Goal: Transaction & Acquisition: Purchase product/service

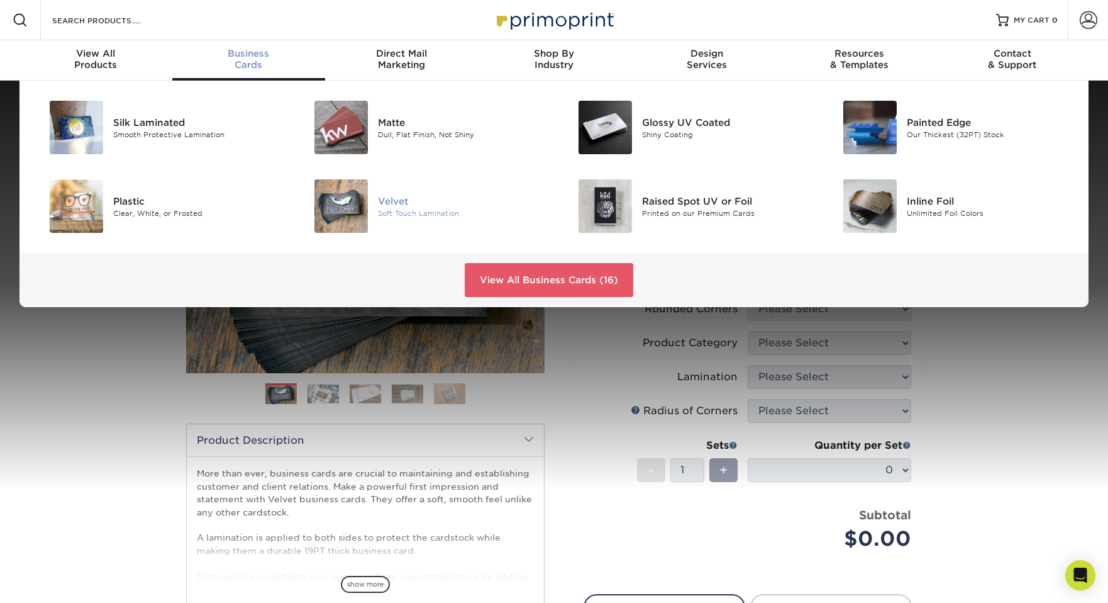
click at [336, 209] on img at bounding box center [340, 205] width 53 height 53
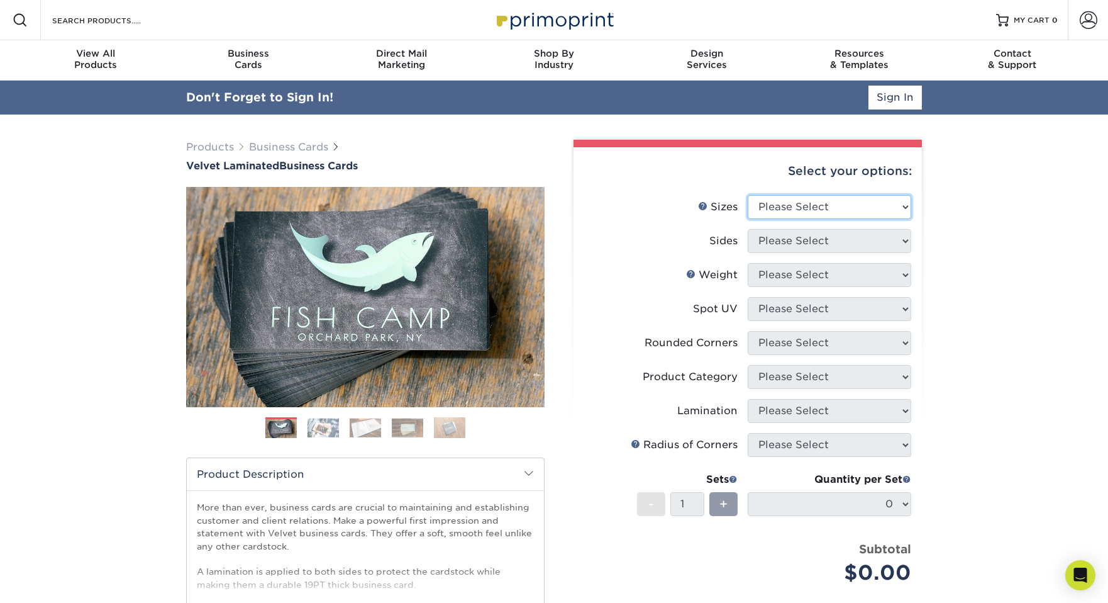
click at [896, 208] on select "Please Select 1.5" x 3.5" - Mini 1.75" x 3.5" - Mini 2" x 2" - Square 2" x 3" -…" at bounding box center [830, 207] width 164 height 24
select select "2.00x3.50"
click at [748, 195] on select "Please Select 1.5" x 3.5" - Mini 1.75" x 3.5" - Mini 2" x 2" - Square 2" x 3" -…" at bounding box center [830, 207] width 164 height 24
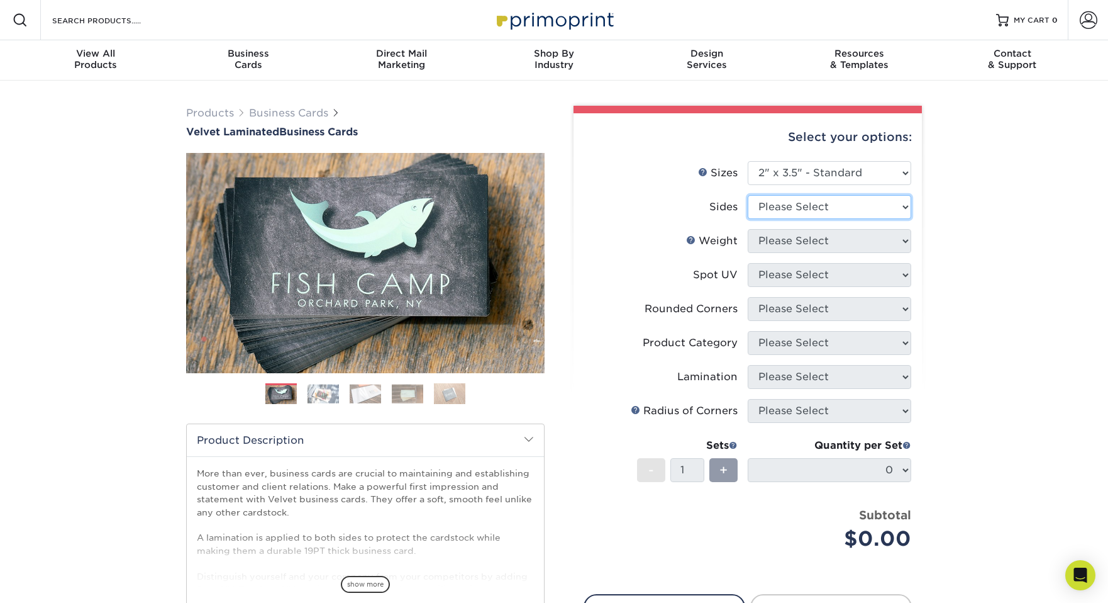
click at [894, 207] on select "Please Select Print Both Sides Print Front Only" at bounding box center [830, 207] width 164 height 24
select select "32d3c223-f82c-492b-b915-ba065a00862f"
click at [748, 195] on select "Please Select Print Both Sides Print Front Only" at bounding box center [830, 207] width 164 height 24
click at [903, 242] on select "Please Select 16PT" at bounding box center [830, 241] width 164 height 24
select select "16PT"
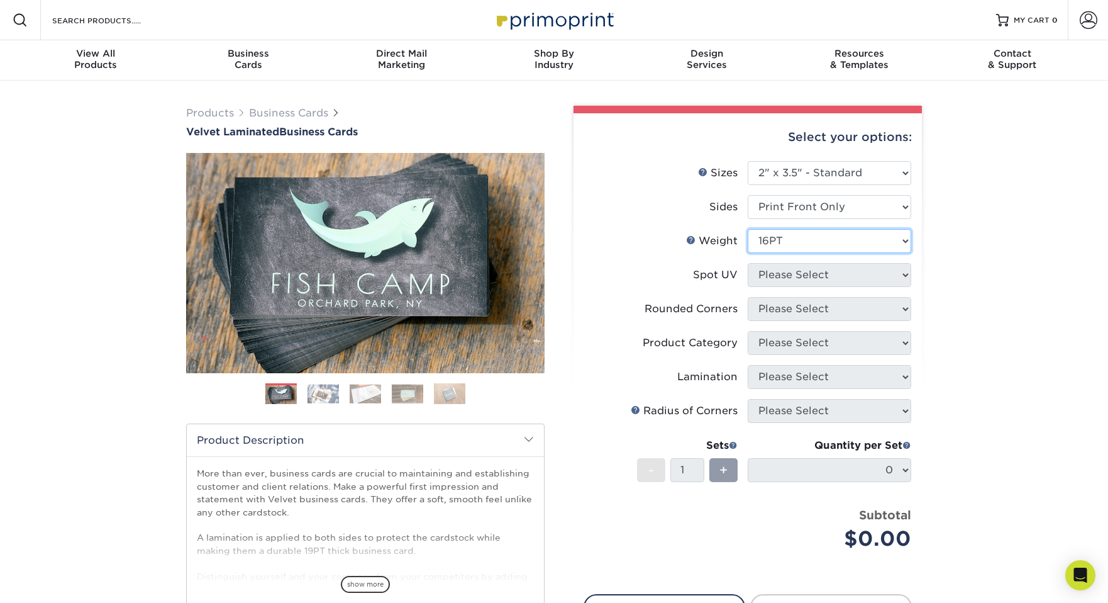
click at [748, 229] on select "Please Select 16PT" at bounding box center [830, 241] width 164 height 24
click at [907, 275] on select "Please Select No Spot UV Front Only" at bounding box center [830, 275] width 164 height 24
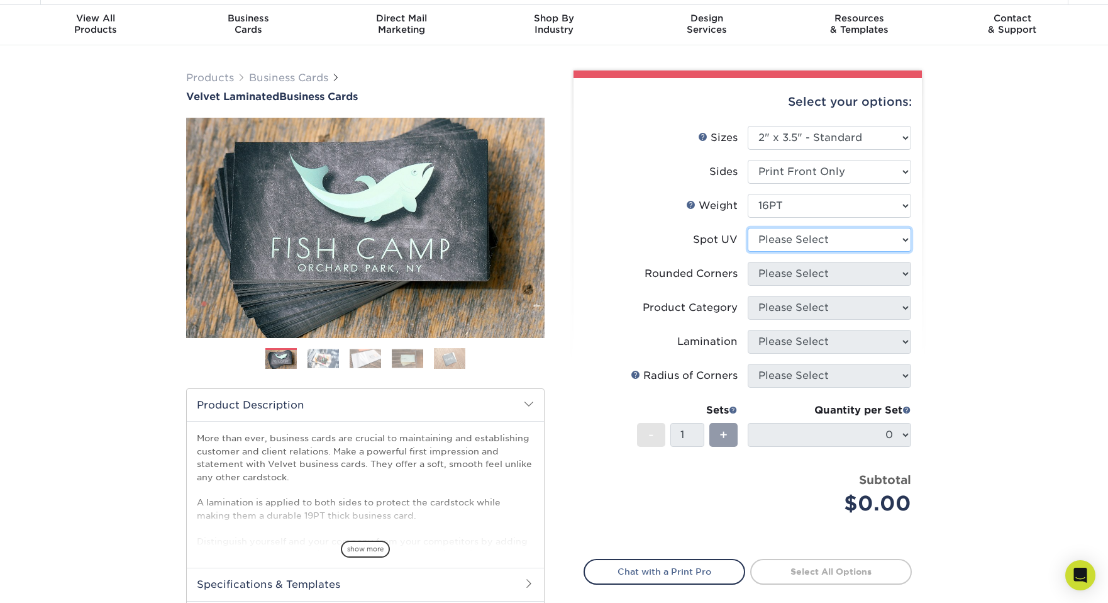
scroll to position [36, 0]
click at [893, 238] on select "Please Select No Spot UV Front Only" at bounding box center [830, 239] width 164 height 24
select select "3"
click at [748, 227] on select "Please Select No Spot UV Front Only" at bounding box center [830, 239] width 164 height 24
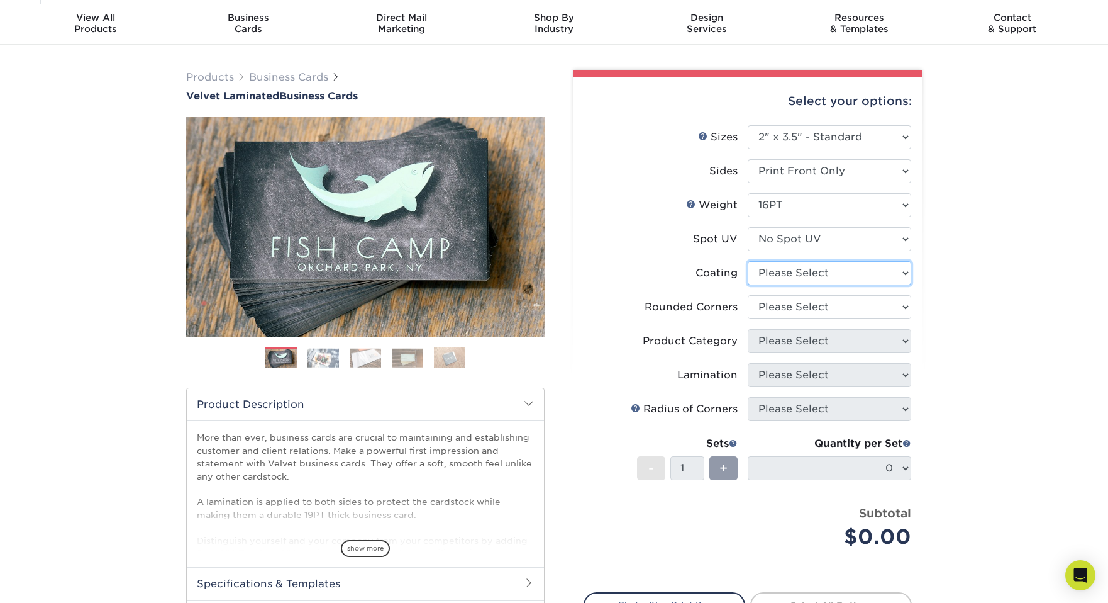
click at [902, 270] on select at bounding box center [830, 273] width 164 height 24
click at [896, 270] on select at bounding box center [830, 273] width 164 height 24
select select "3e7618de-abca-4bda-9f97-8b9129e913d8"
click at [748, 261] on select at bounding box center [830, 273] width 164 height 24
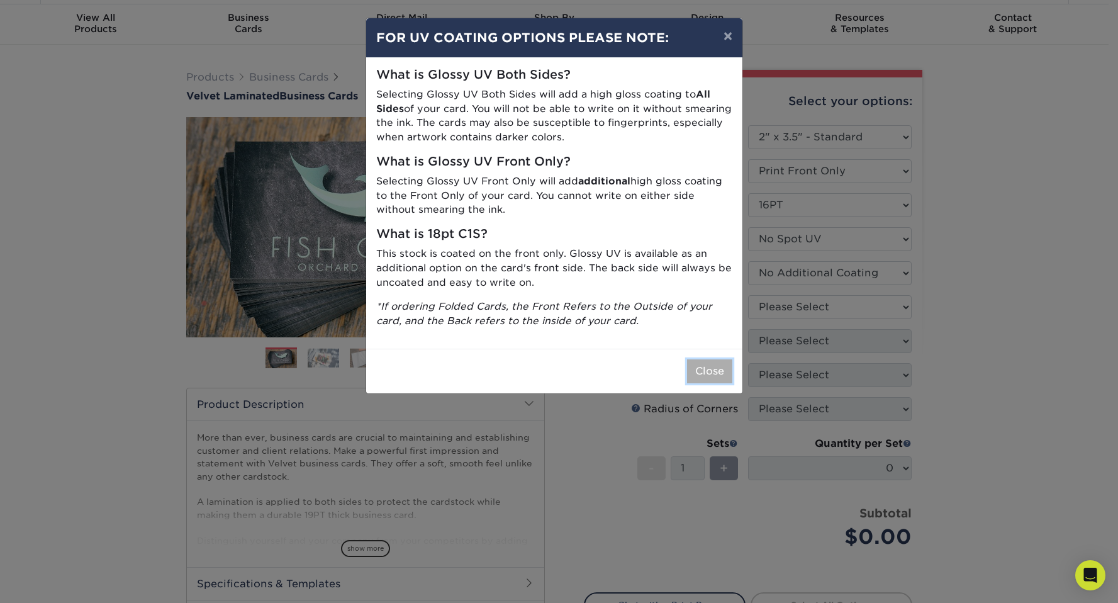
click at [715, 375] on button "Close" at bounding box center [709, 371] width 45 height 24
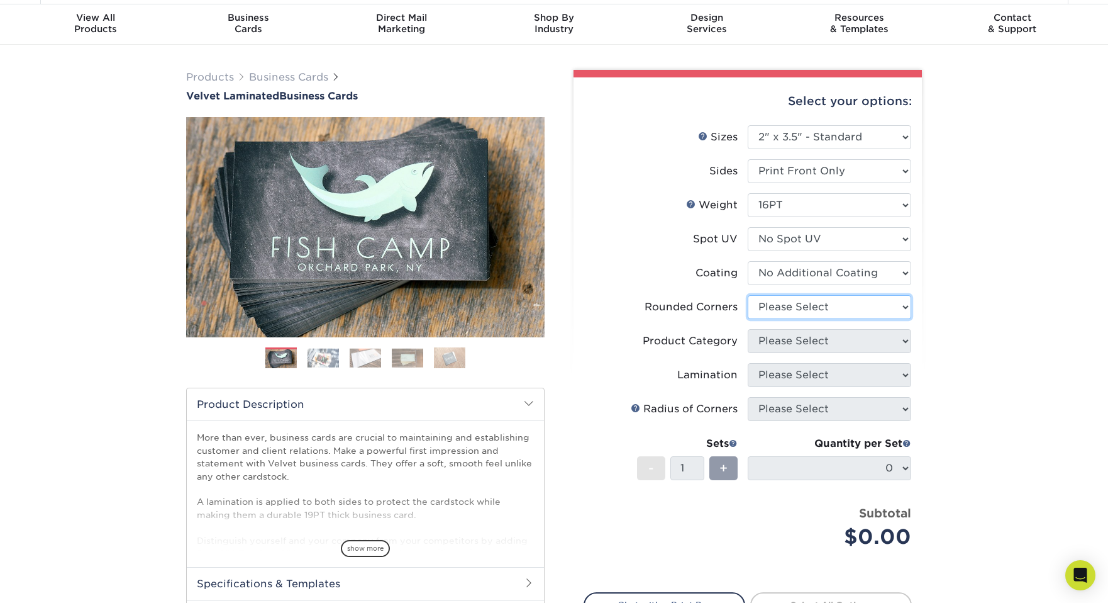
click at [902, 306] on select "Please Select Yes - Round 2 Corners Yes - Round 4 Corners No" at bounding box center [830, 307] width 164 height 24
select select "7672df9e-0e0a-464d-8e1f-920c575e4da3"
click at [748, 295] on select "Please Select Yes - Round 2 Corners Yes - Round 4 Corners No" at bounding box center [830, 307] width 164 height 24
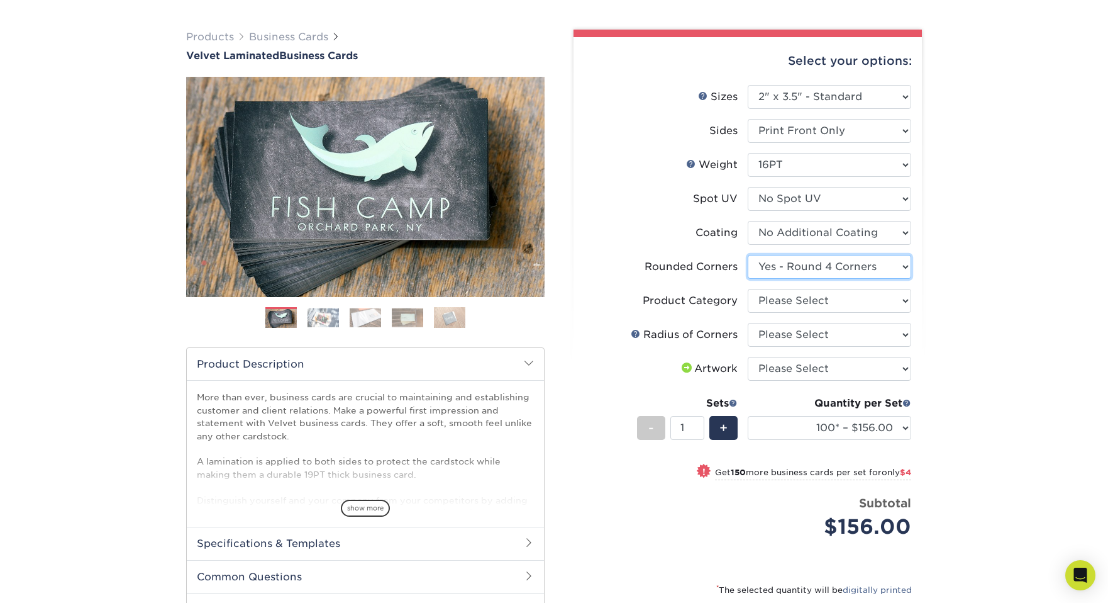
scroll to position [117, 0]
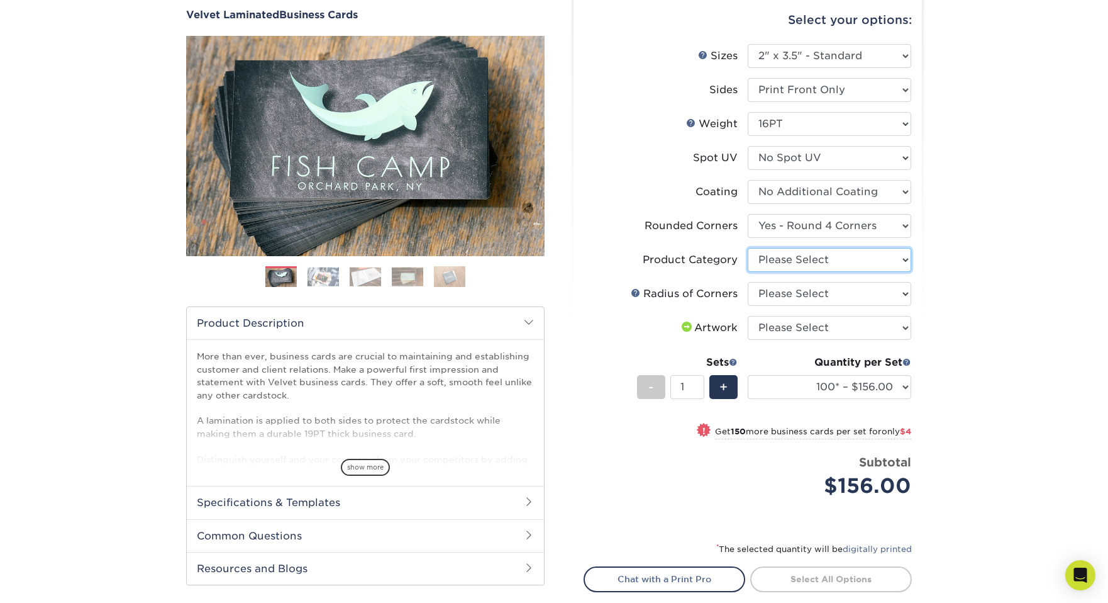
click at [895, 259] on select "Please Select Business Cards" at bounding box center [830, 260] width 164 height 24
select select "3b5148f1-0588-4f88-a218-97bcfdce65c1"
click at [748, 248] on select "Please Select Business Cards" at bounding box center [830, 260] width 164 height 24
click at [891, 382] on select "100* – $156.00 250* – $160.00 500 – $164.00 1000 – $184.00 2500 – $435.00 5000 …" at bounding box center [830, 387] width 164 height 24
select select "250* – $160.00"
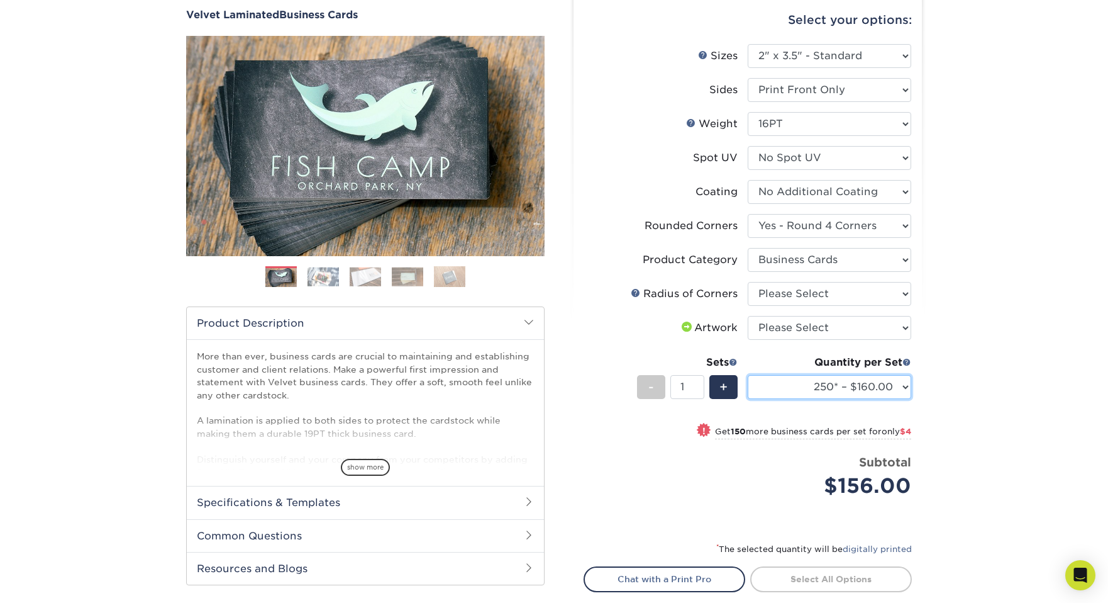
click at [748, 375] on select "100* – $156.00 250* – $160.00 500 – $164.00 1000 – $184.00 2500 – $435.00 5000 …" at bounding box center [830, 387] width 164 height 24
click at [893, 389] on select "100* – $156.00 250* – $160.00 500 – $164.00 1000 – $184.00 2500 – $435.00 5000 …" at bounding box center [830, 387] width 164 height 24
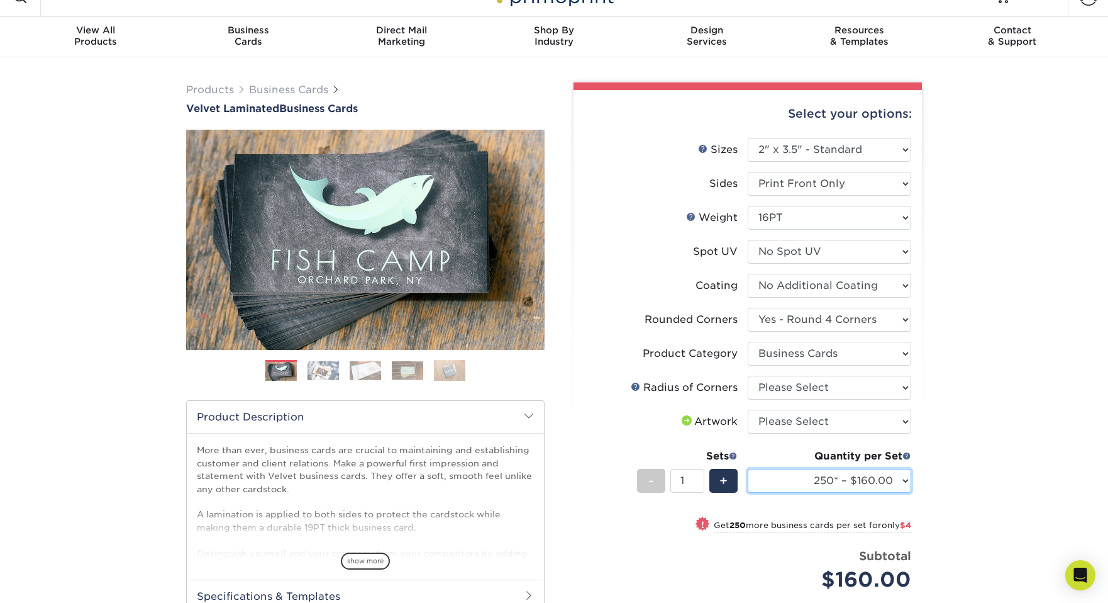
scroll to position [0, 0]
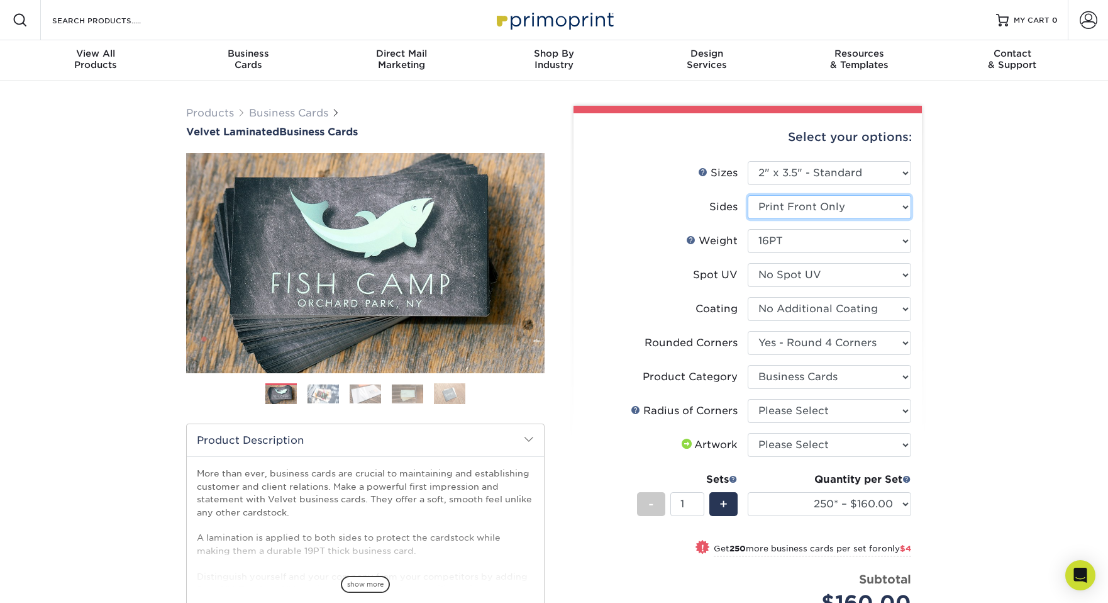
click at [891, 207] on select "Please Select Print Both Sides Print Front Only" at bounding box center [830, 207] width 164 height 24
select select "13abbda7-1d64-4f25-8bb2-c179b224825d"
click at [748, 195] on select "Please Select Print Both Sides Print Front Only" at bounding box center [830, 207] width 164 height 24
select select "-1"
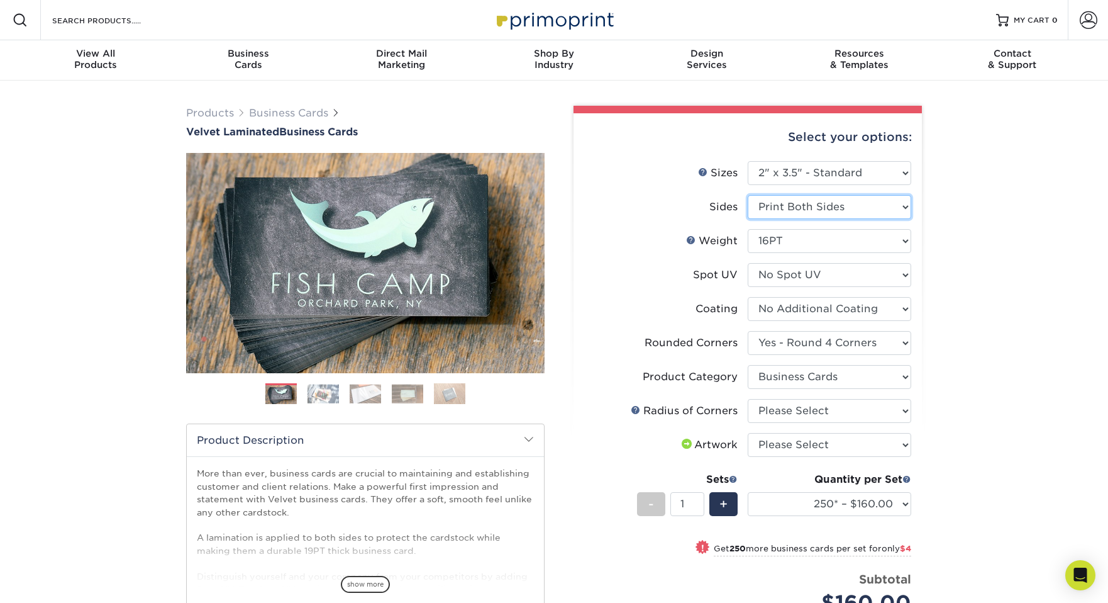
select select
select select "-1"
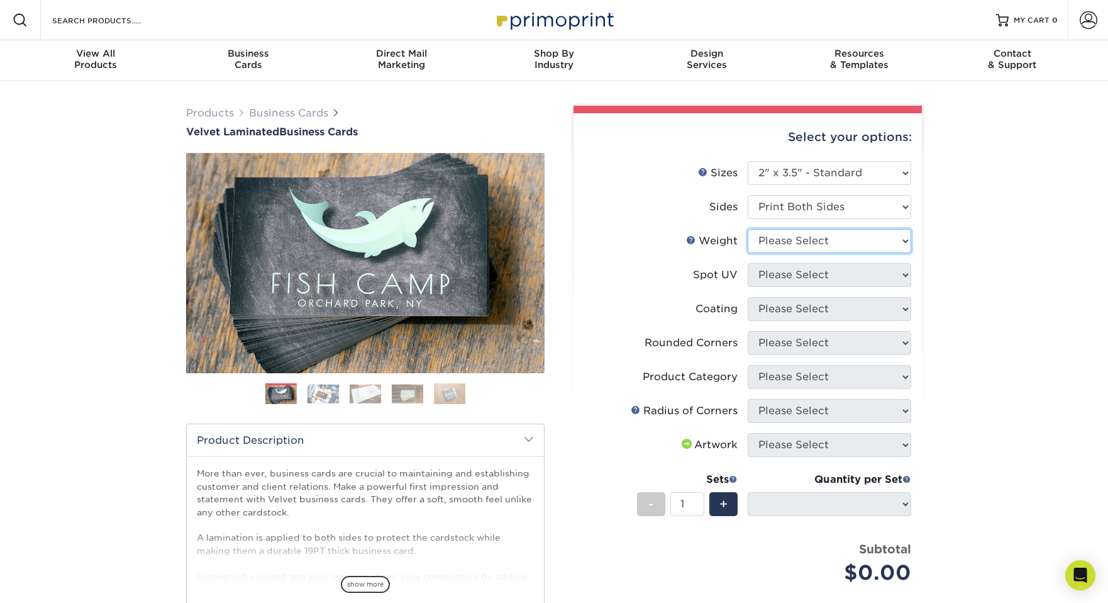
click at [889, 242] on select "Please Select 16PT" at bounding box center [830, 241] width 164 height 24
select select "16PT"
click at [748, 229] on select "Please Select 16PT" at bounding box center [830, 241] width 164 height 24
select select
click at [901, 282] on select "Please Select No Spot UV Front and Back (Both Sides) Front Only Back Only" at bounding box center [830, 275] width 164 height 24
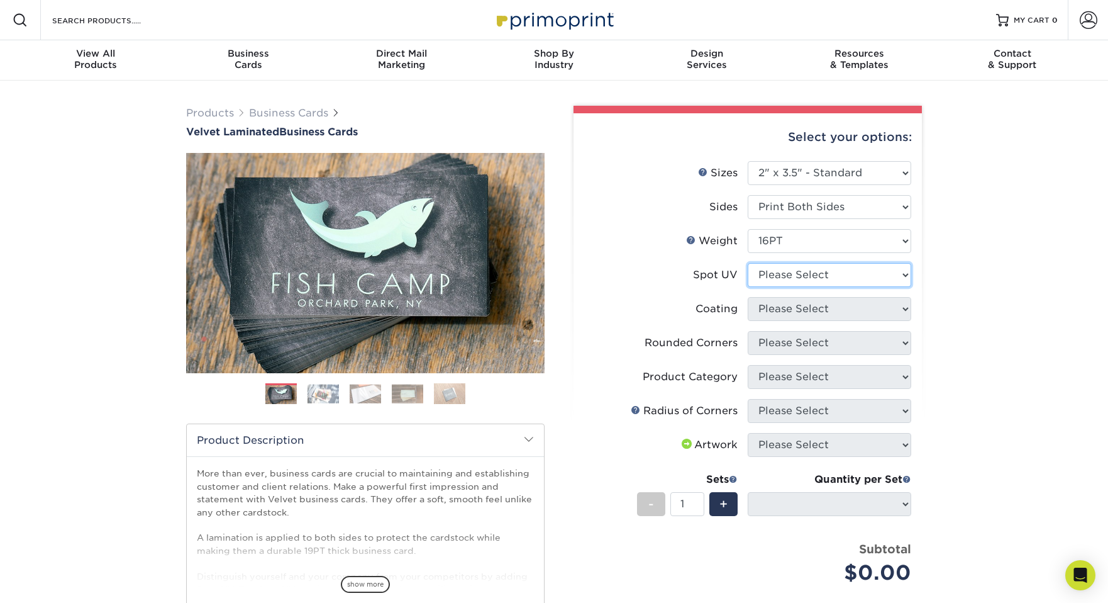
select select "3"
click at [748, 263] on select "Please Select No Spot UV Front and Back (Both Sides) Front Only Back Only" at bounding box center [830, 275] width 164 height 24
select select
click at [904, 309] on select at bounding box center [830, 309] width 164 height 24
select select "3e7618de-abca-4bda-9f97-8b9129e913d8"
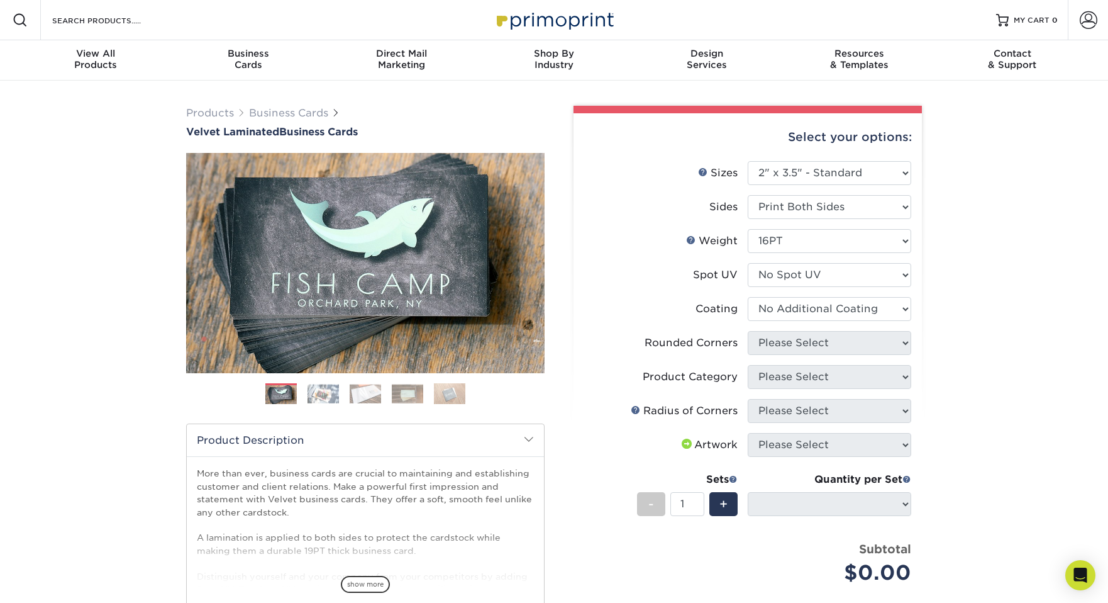
click at [748, 297] on select at bounding box center [830, 309] width 164 height 24
select select
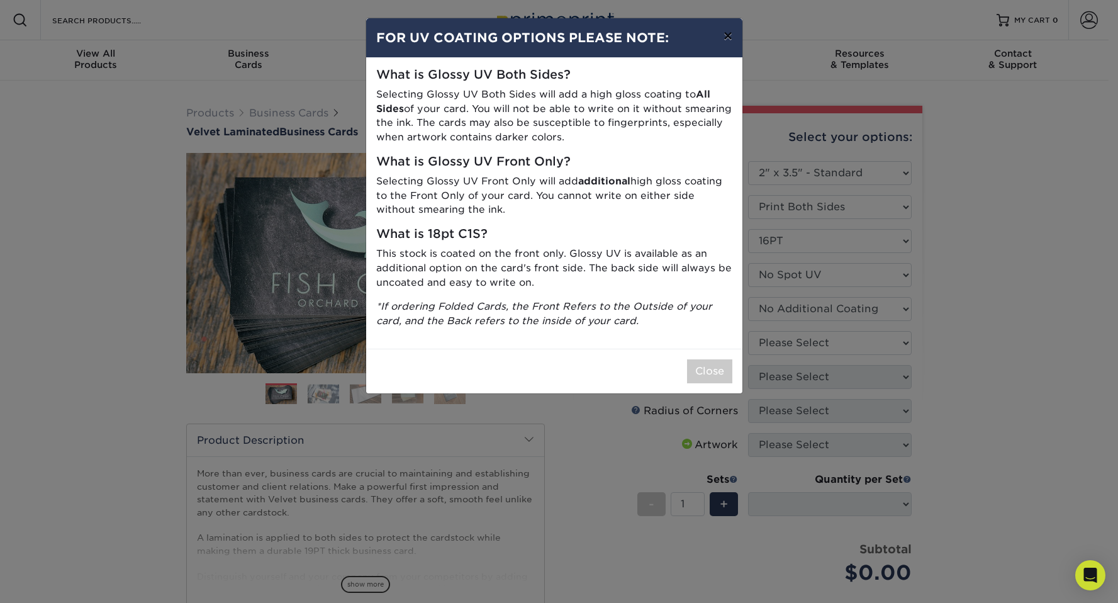
click at [726, 36] on button "×" at bounding box center [727, 35] width 29 height 35
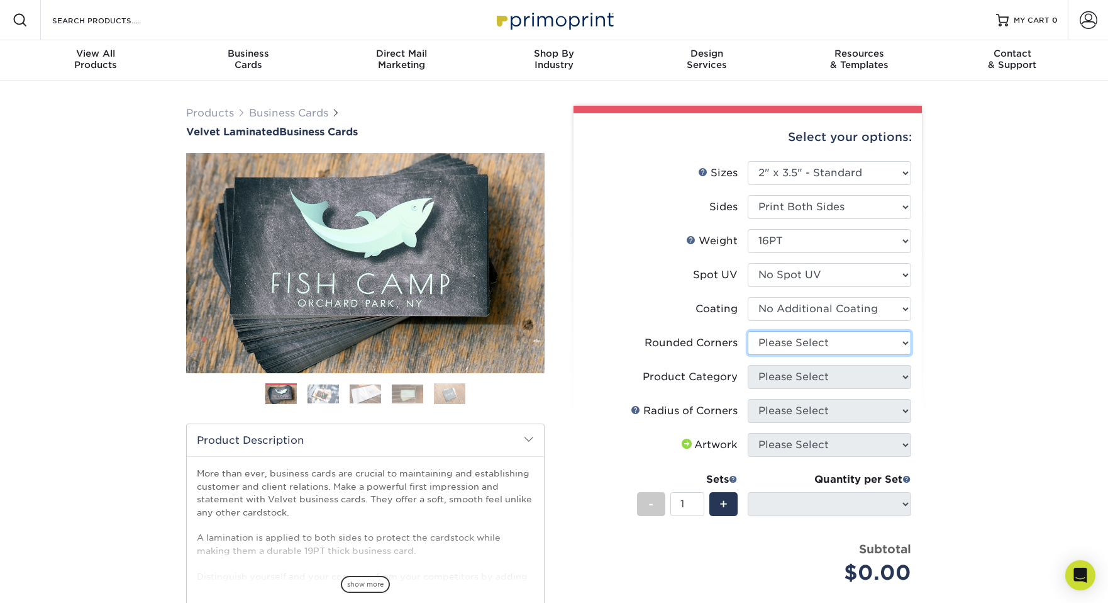
click at [876, 345] on select "Please Select Yes - Round 2 Corners Yes - Round 4 Corners No" at bounding box center [830, 343] width 164 height 24
select select "0"
click at [748, 331] on select "Please Select Yes - Round 2 Corners Yes - Round 4 Corners No" at bounding box center [830, 343] width 164 height 24
select select "-1"
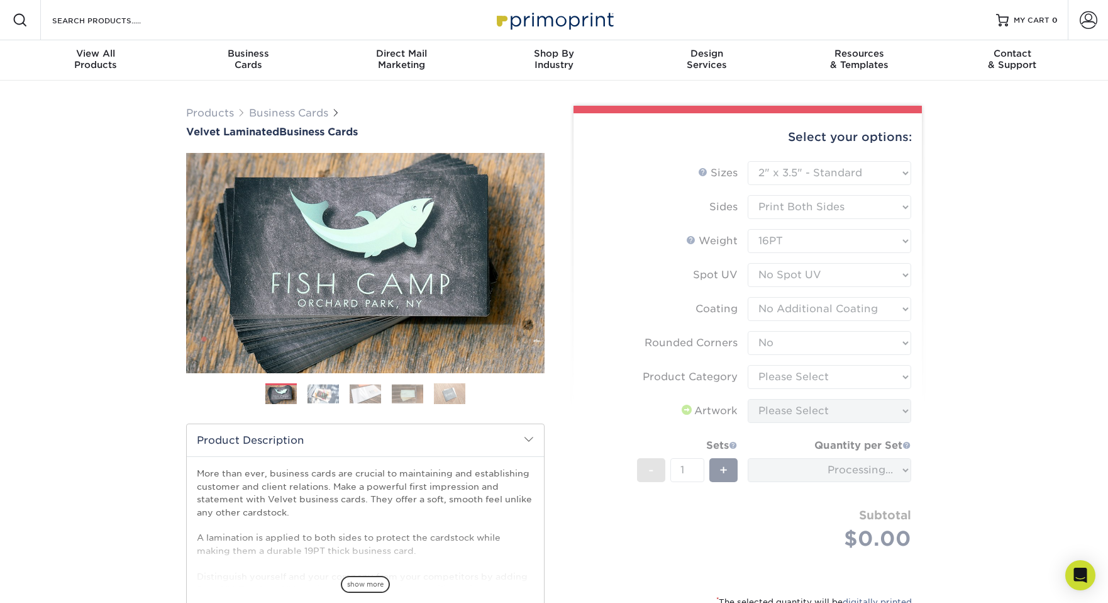
click at [872, 342] on form "Sizes Help Sizes Please Select 1.5" x 3.5" - Mini 1.75" x 3.5" - Mini 2" x 2" -…" at bounding box center [748, 370] width 328 height 418
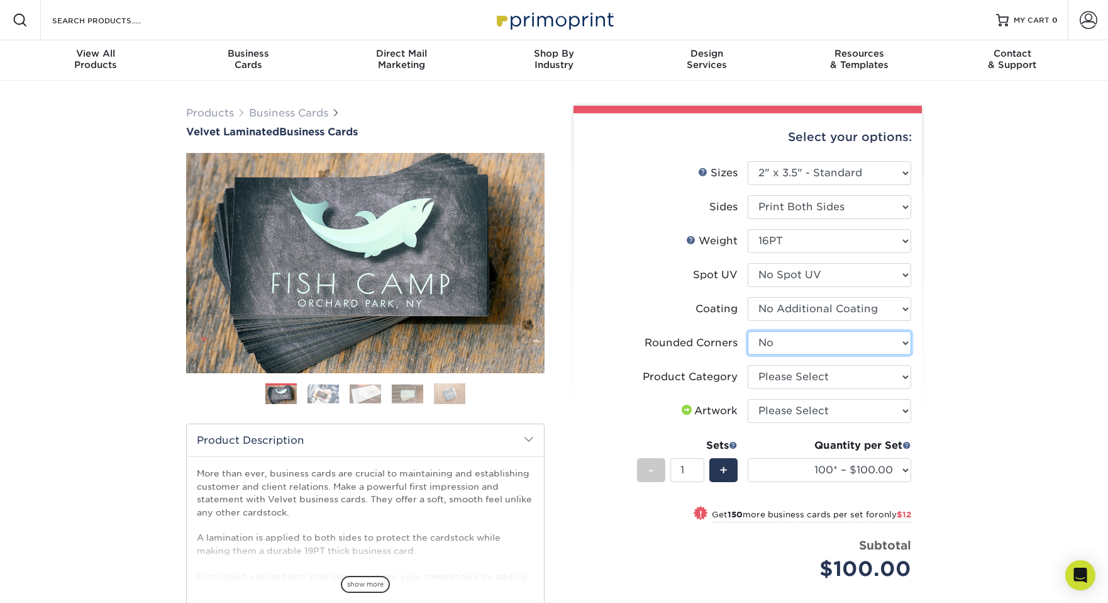
click at [894, 343] on select "Please Select Yes - Round 2 Corners Yes - Round 4 Corners No" at bounding box center [830, 343] width 164 height 24
select select "7672df9e-0e0a-464d-8e1f-920c575e4da3"
click at [748, 331] on select "Please Select Yes - Round 2 Corners Yes - Round 4 Corners No" at bounding box center [830, 343] width 164 height 24
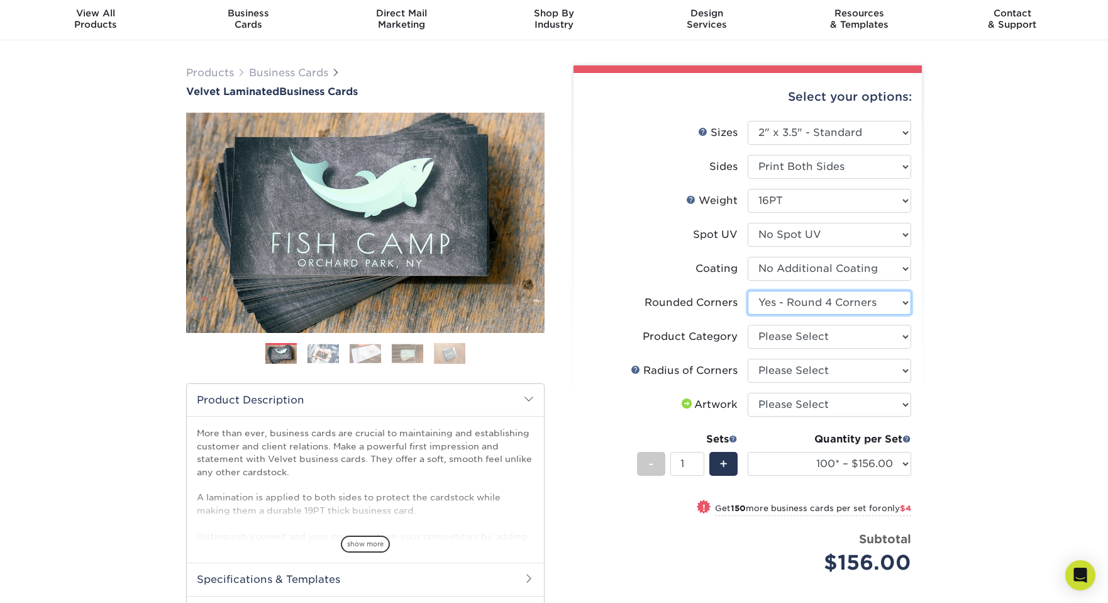
scroll to position [43, 0]
